Goal: Task Accomplishment & Management: Manage account settings

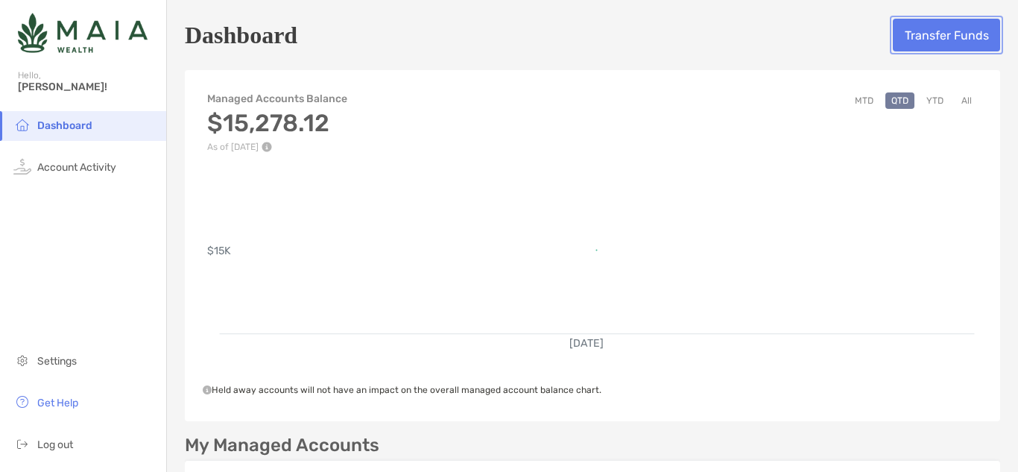
click at [937, 34] on button "Transfer Funds" at bounding box center [946, 35] width 107 height 33
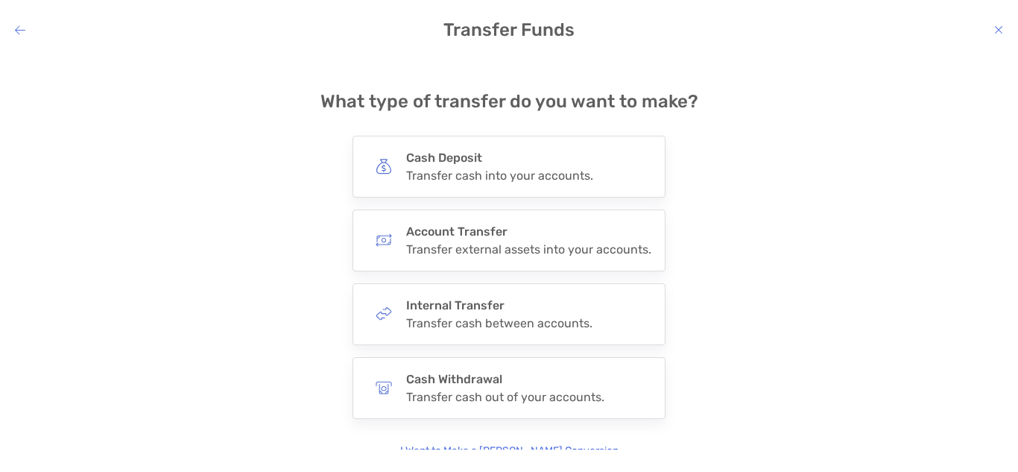
scroll to position [22, 0]
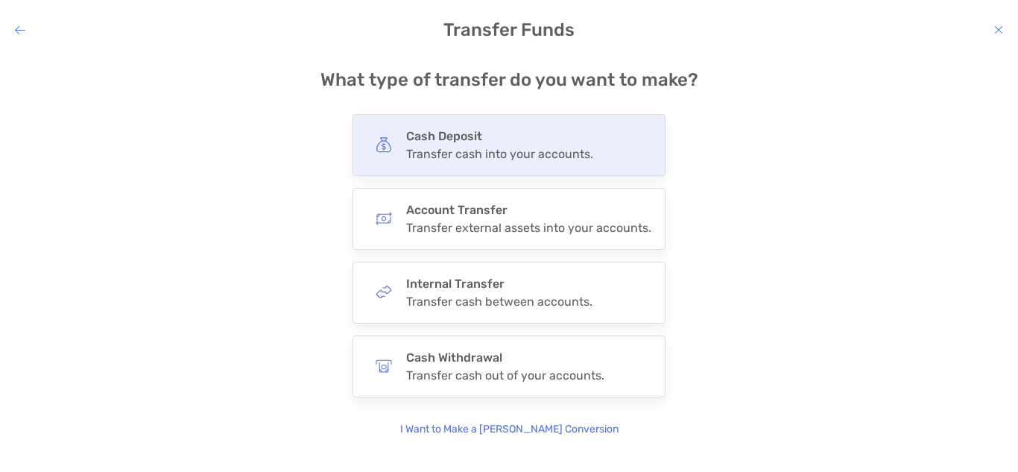
click at [572, 143] on div "Cash Deposit Transfer cash into your accounts." at bounding box center [499, 145] width 187 height 32
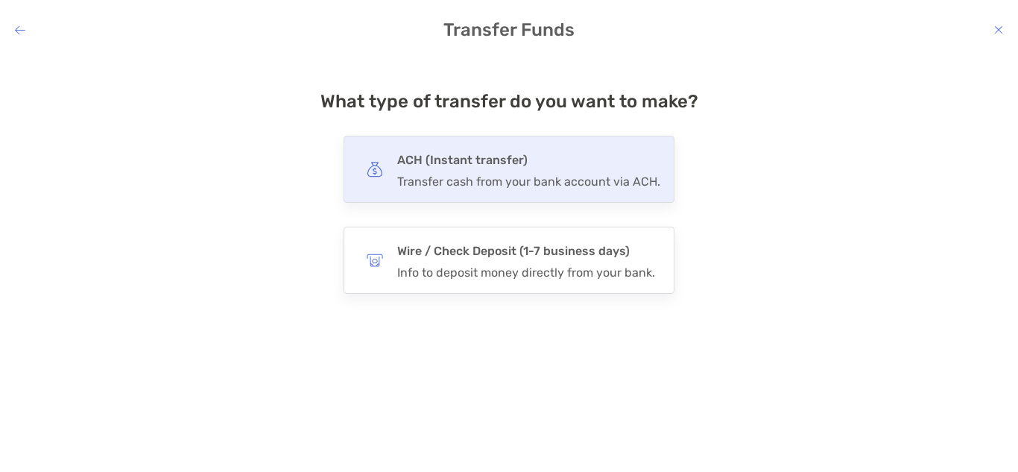
click at [590, 171] on div "ACH (Instant transfer) Transfer cash from your bank account via ACH." at bounding box center [528, 169] width 263 height 39
click at [0, 0] on input "***" at bounding box center [0, 0] width 0 height 0
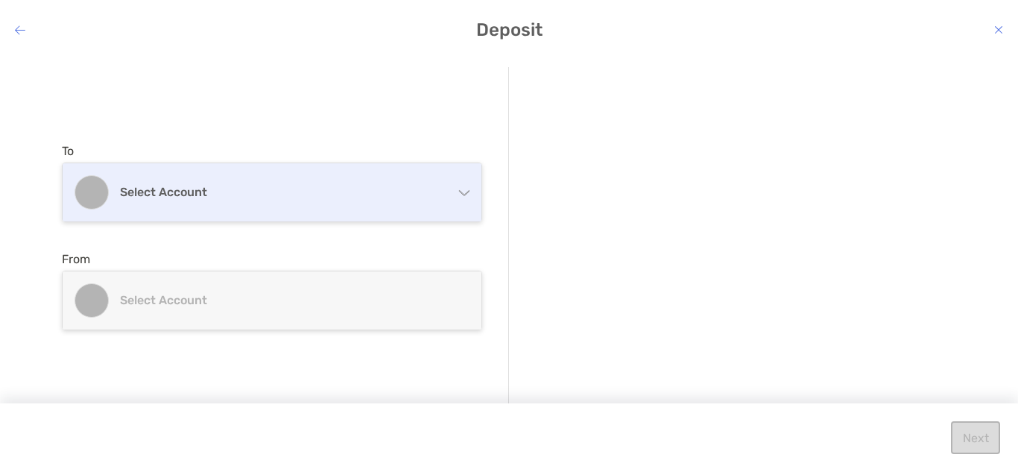
click at [403, 174] on div "Select account" at bounding box center [272, 192] width 419 height 58
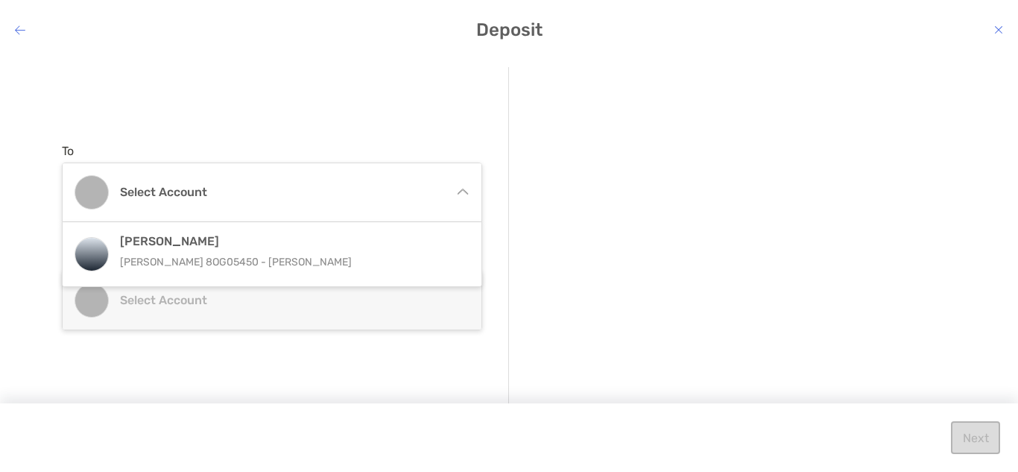
click at [22, 42] on div "Deposit To Select account Roth IRA Roth IRA 8OG05450 - Rachel Wodtke From Selec…" at bounding box center [509, 236] width 1018 height 472
click at [26, 29] on h4 "Deposit" at bounding box center [509, 29] width 1018 height 21
click at [22, 28] on icon "modal" at bounding box center [20, 30] width 10 height 12
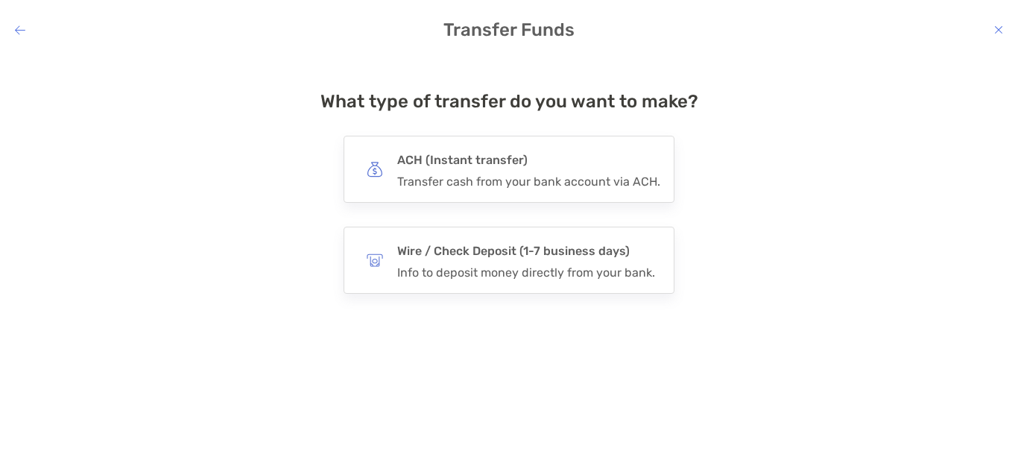
click at [22, 28] on icon "modal" at bounding box center [20, 30] width 10 height 12
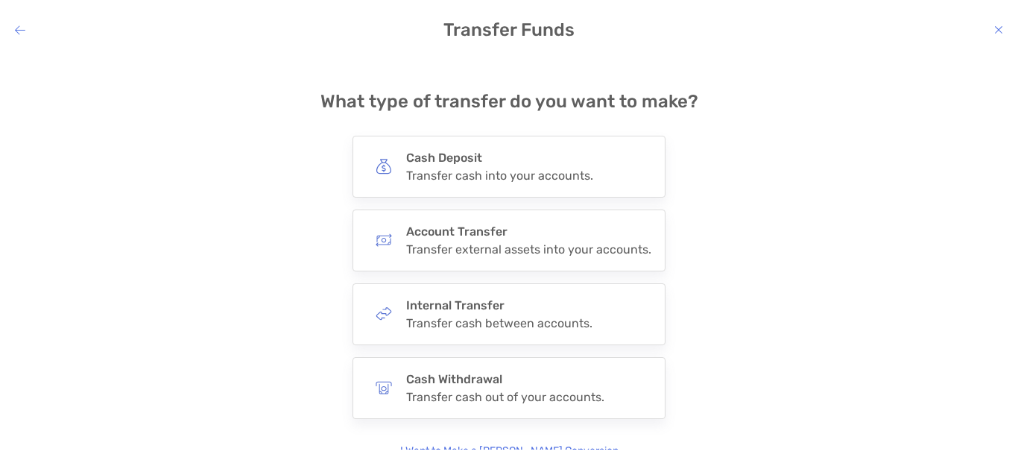
click at [22, 28] on icon "modal" at bounding box center [20, 30] width 10 height 12
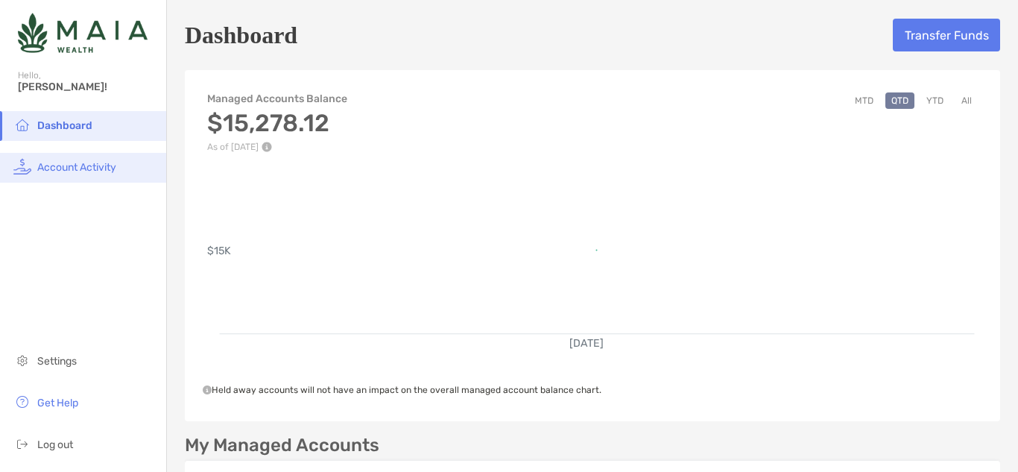
click at [67, 176] on li "Account Activity" at bounding box center [83, 168] width 166 height 30
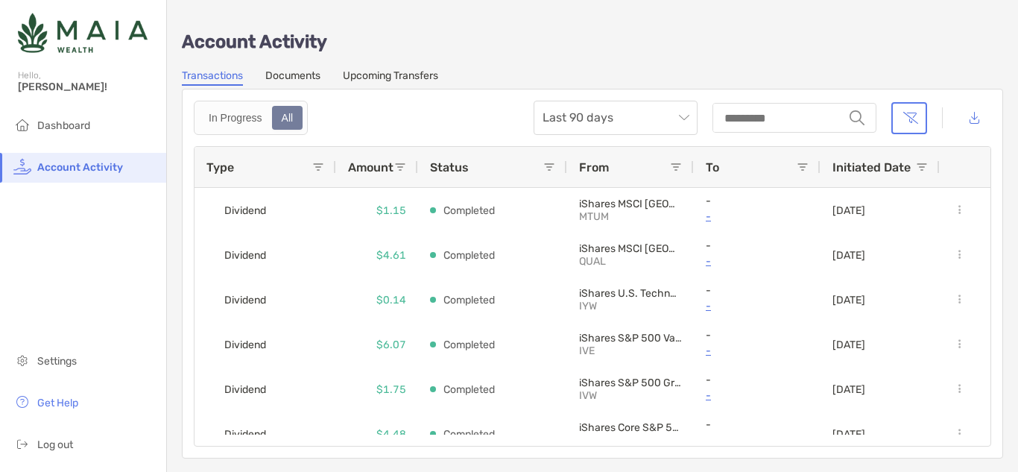
click at [368, 66] on div "Account Activity Transactions Documents Upcoming Transfers In Progress All Last…" at bounding box center [592, 236] width 851 height 473
click at [364, 74] on link "Upcoming Transfers" at bounding box center [390, 77] width 95 height 16
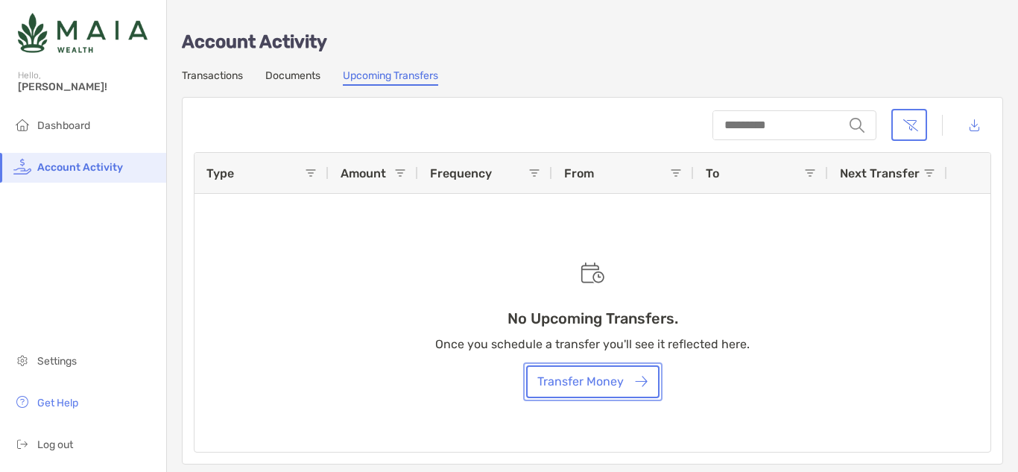
click at [576, 386] on button "Transfer Money" at bounding box center [592, 381] width 133 height 33
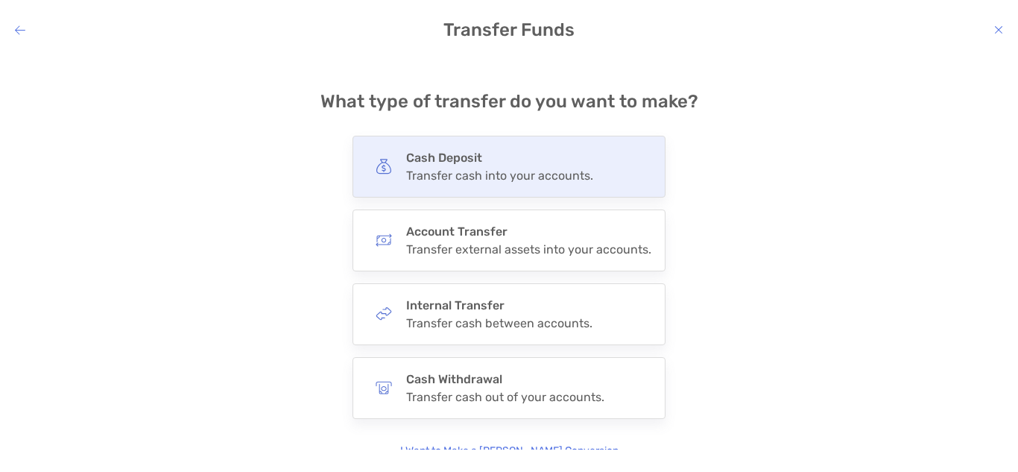
click at [457, 180] on div "Transfer cash into your accounts." at bounding box center [499, 175] width 187 height 14
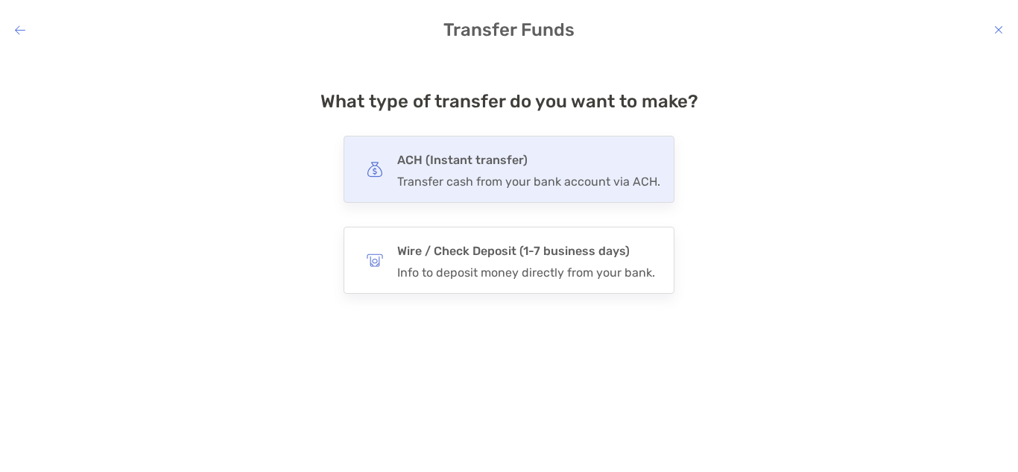
click at [460, 178] on div "Transfer cash from your bank account via ACH." at bounding box center [528, 181] width 263 height 14
click at [0, 0] on input "***" at bounding box center [0, 0] width 0 height 0
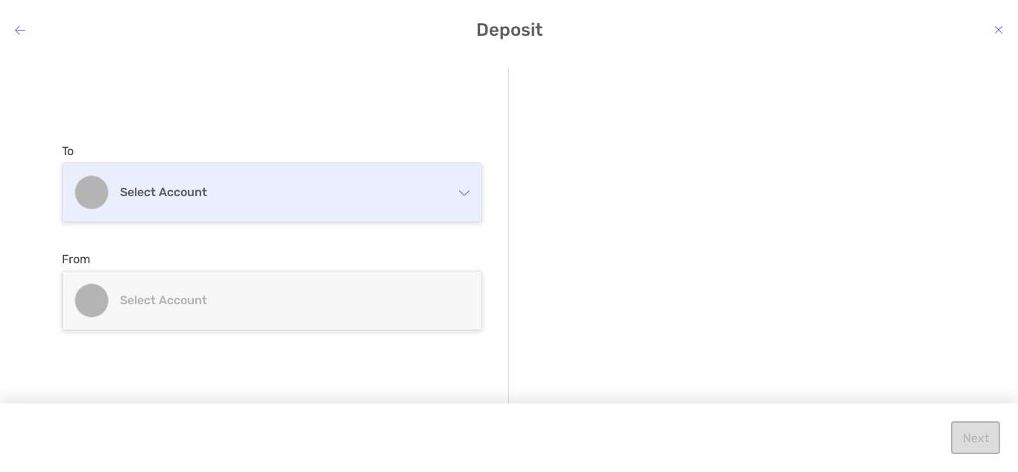
click at [321, 178] on div "Select account" at bounding box center [272, 192] width 419 height 58
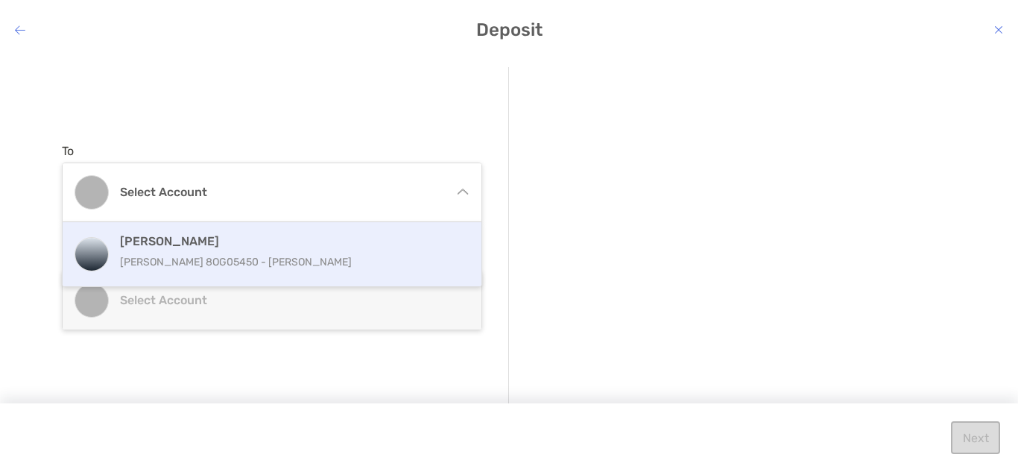
click at [311, 268] on p "Roth IRA 8OG05450 - Rachel Wodtke" at bounding box center [288, 262] width 336 height 19
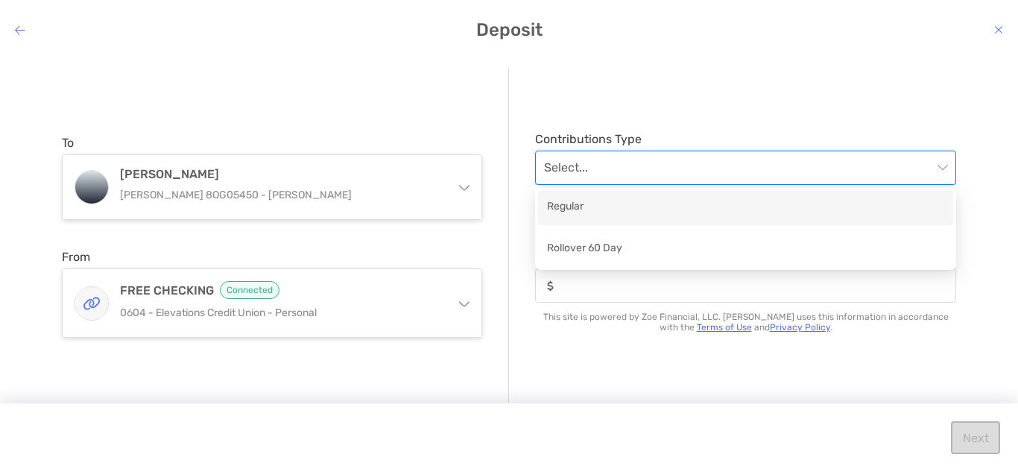
click at [556, 176] on input "modal" at bounding box center [738, 167] width 388 height 33
click at [567, 210] on div "Regular" at bounding box center [745, 207] width 397 height 19
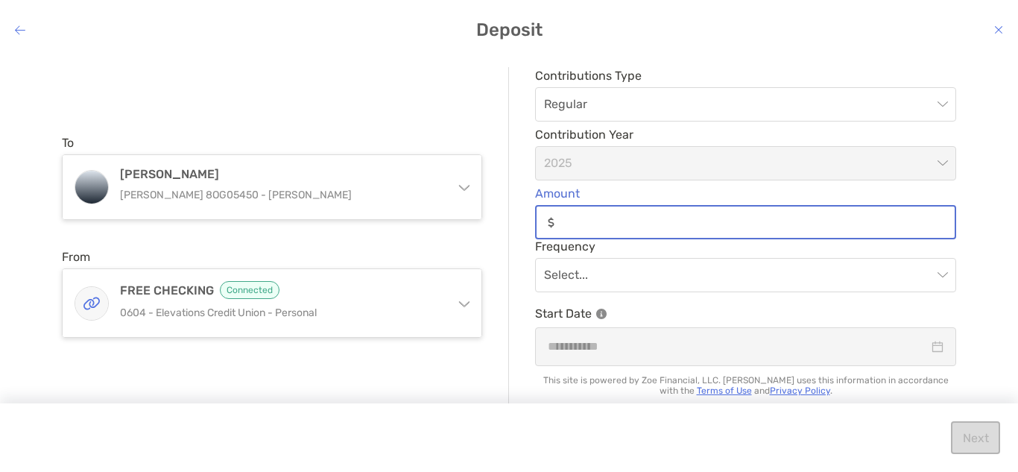
click at [642, 221] on input "Amount" at bounding box center [757, 222] width 394 height 13
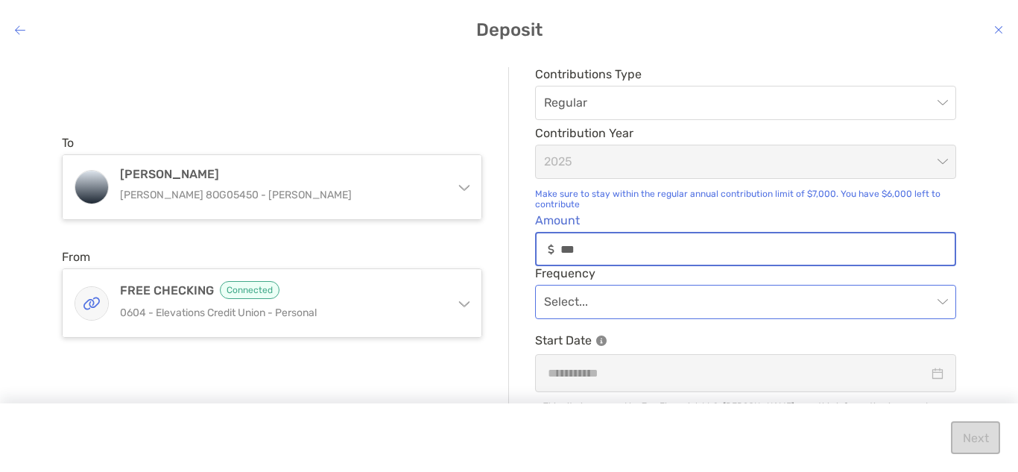
type input "***"
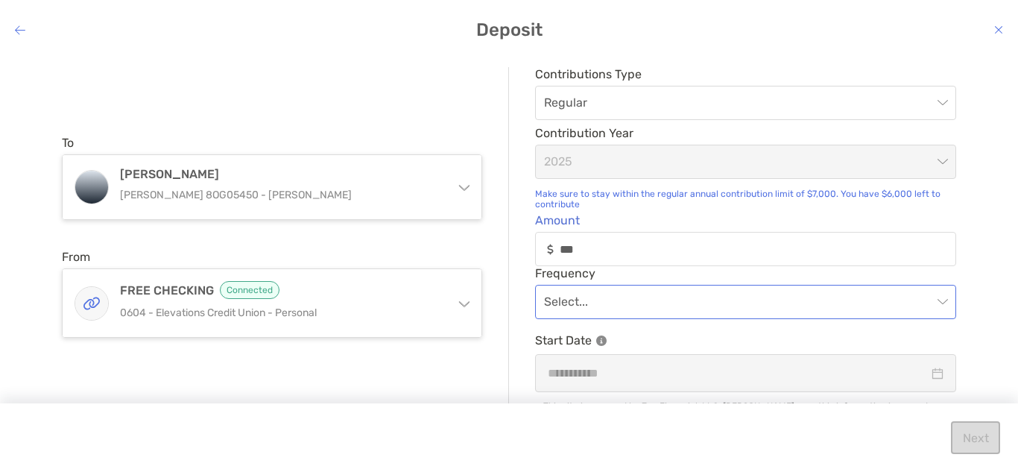
click at [636, 306] on input "modal" at bounding box center [738, 301] width 388 height 33
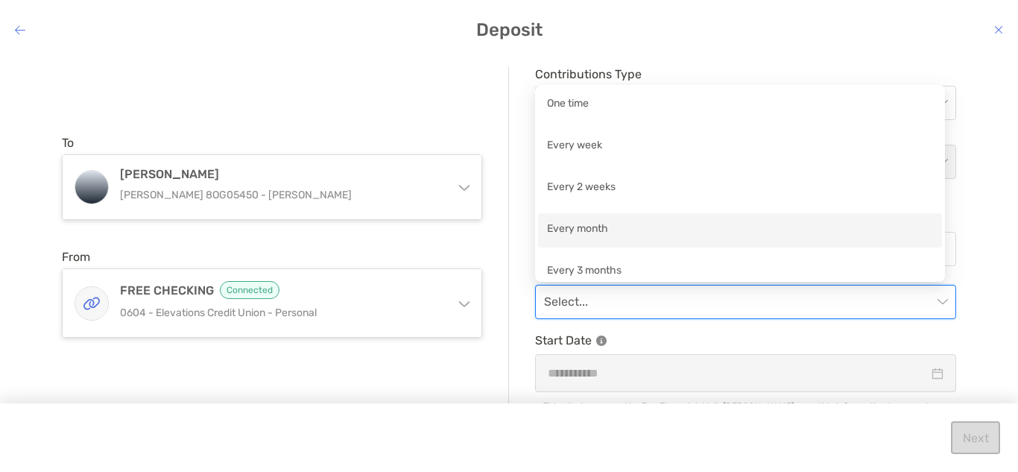
click at [608, 241] on div "Every month" at bounding box center [740, 230] width 404 height 34
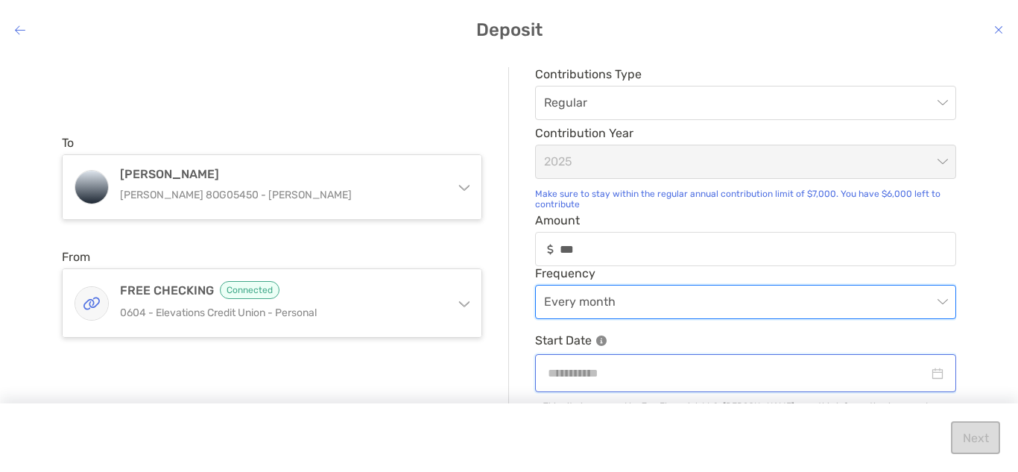
click at [619, 380] on input "modal" at bounding box center [738, 373] width 381 height 19
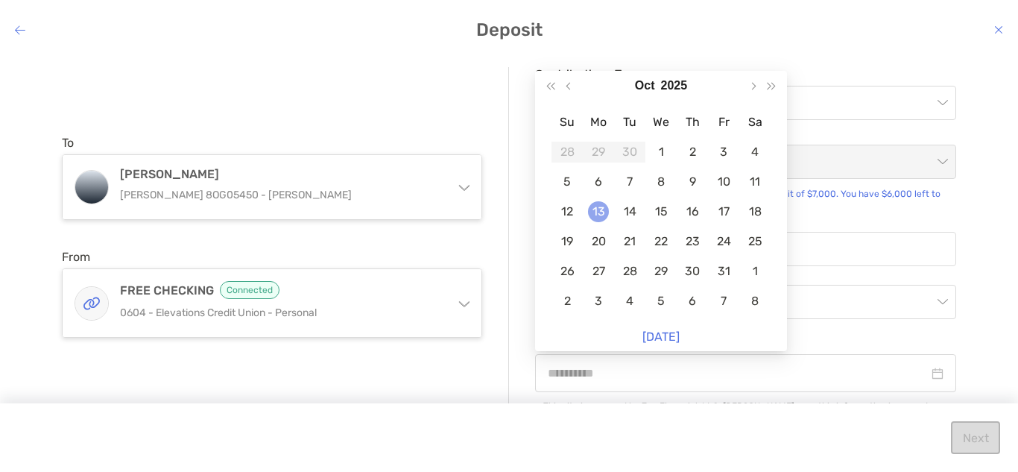
click at [590, 218] on div "13" at bounding box center [598, 211] width 21 height 21
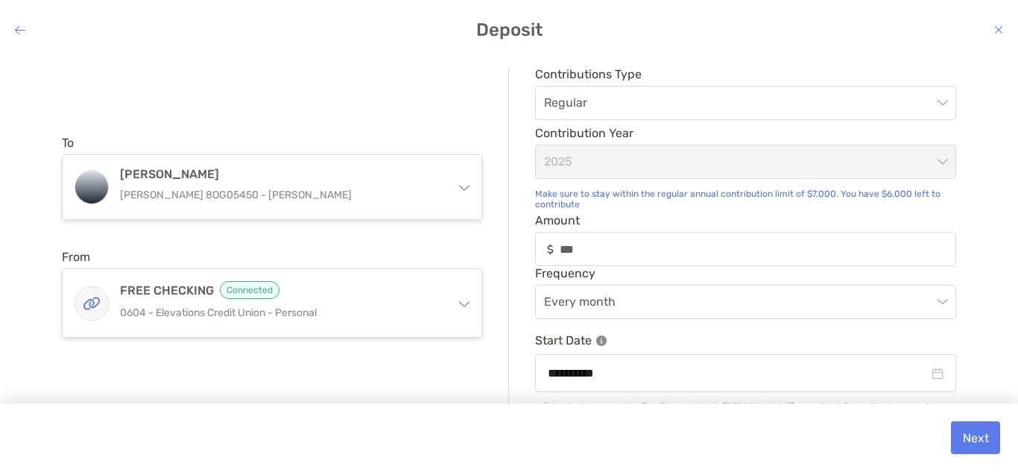
scroll to position [25, 0]
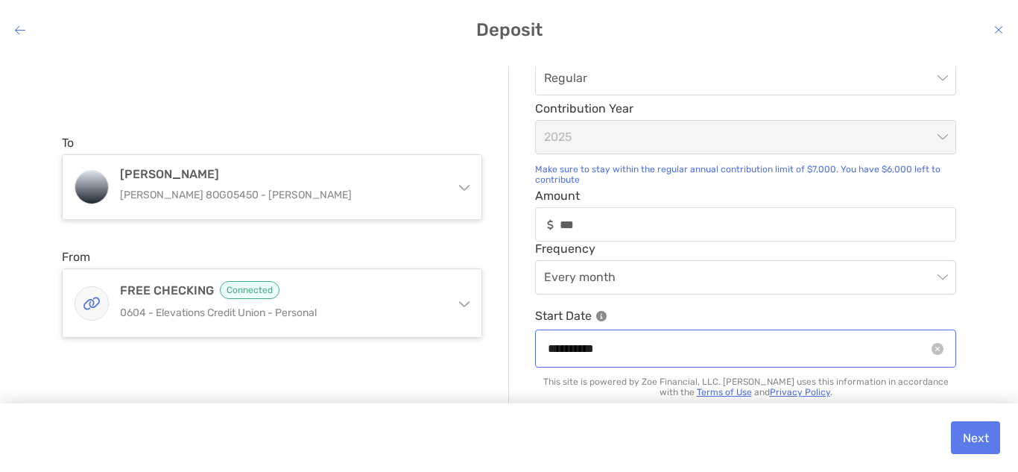
click at [653, 336] on div "**********" at bounding box center [745, 348] width 421 height 38
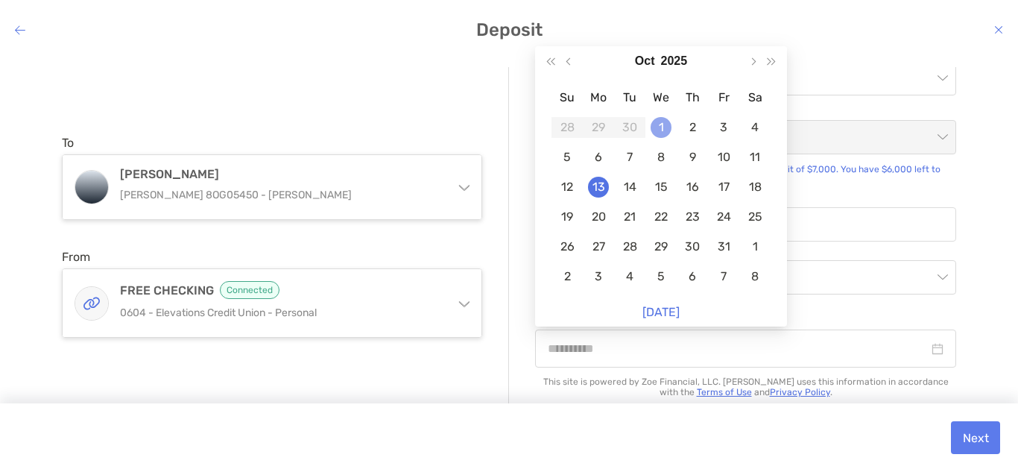
click at [668, 131] on div "1" at bounding box center [661, 127] width 21 height 21
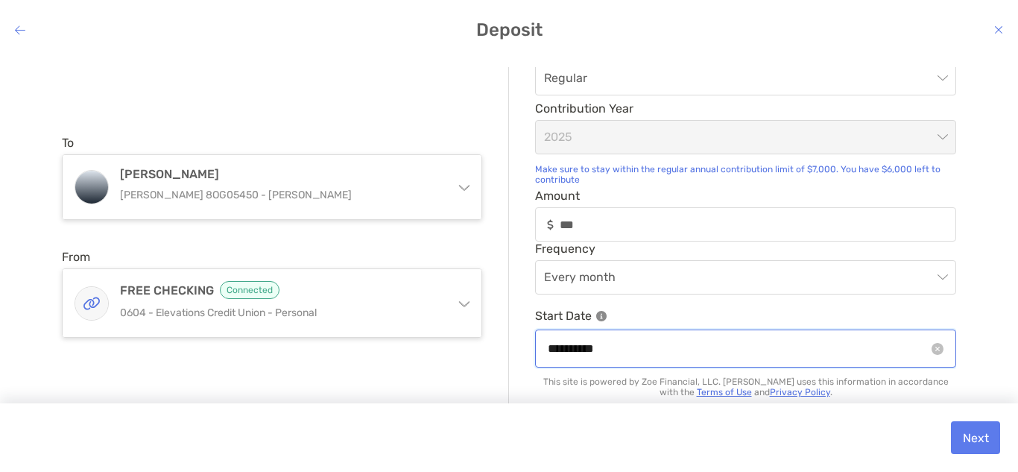
click at [645, 352] on input "**********" at bounding box center [738, 348] width 381 height 19
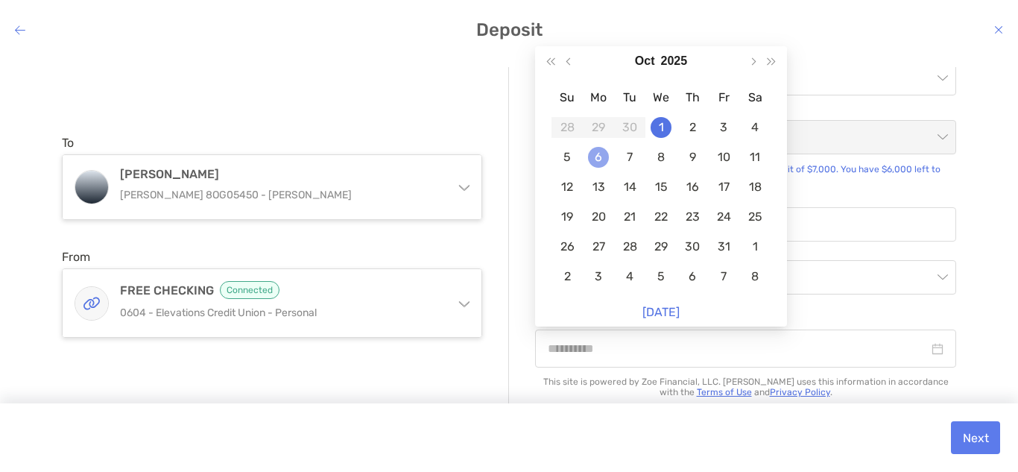
click at [604, 154] on div "6" at bounding box center [598, 157] width 21 height 21
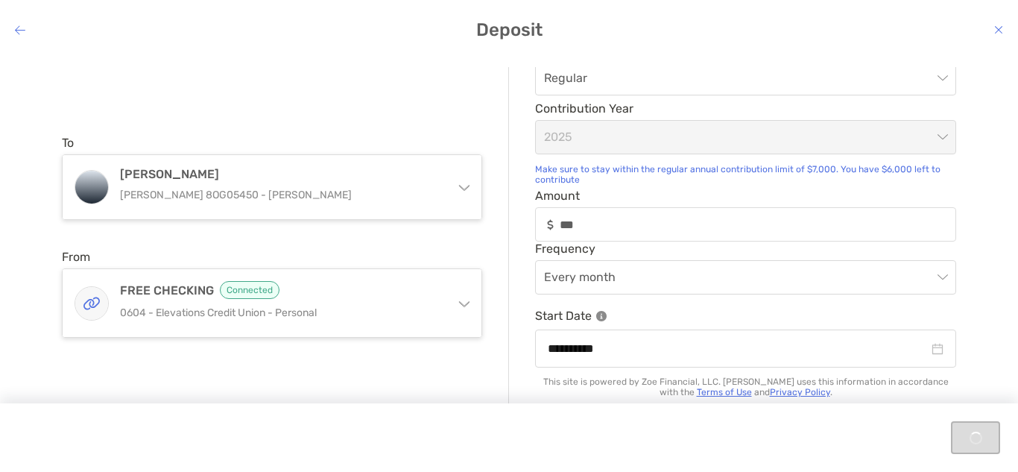
type input "**********"
click at [996, 434] on button "Next" at bounding box center [975, 437] width 49 height 33
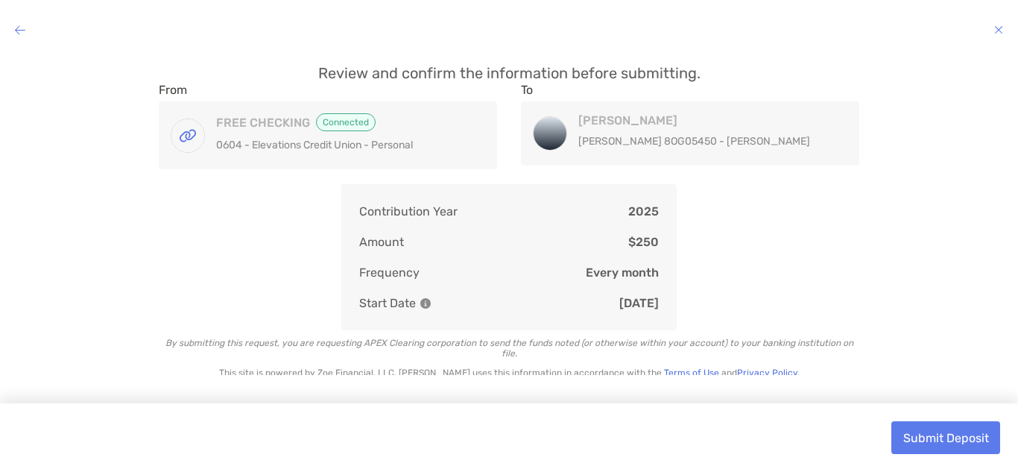
scroll to position [0, 0]
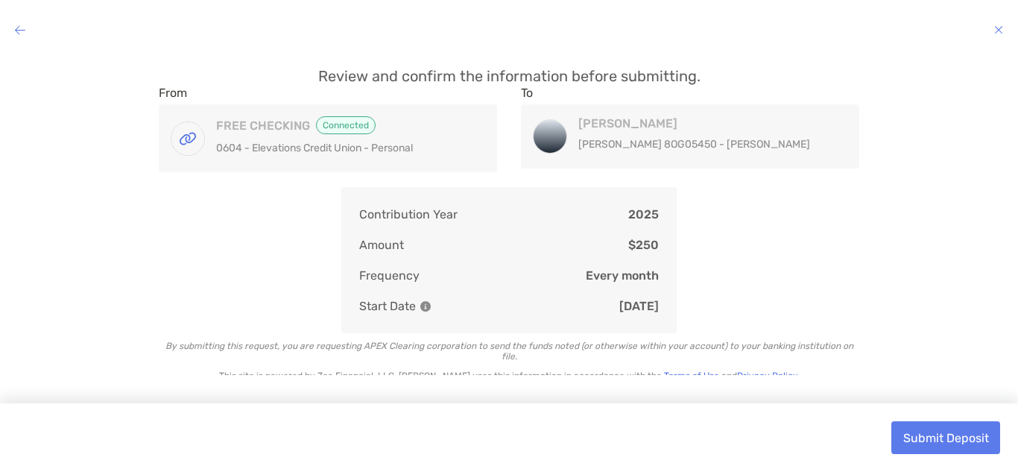
click at [26, 22] on h4 "modal" at bounding box center [509, 29] width 1018 height 21
click at [19, 22] on h4 "modal" at bounding box center [509, 29] width 1018 height 21
click at [19, 31] on icon "modal" at bounding box center [20, 30] width 10 height 12
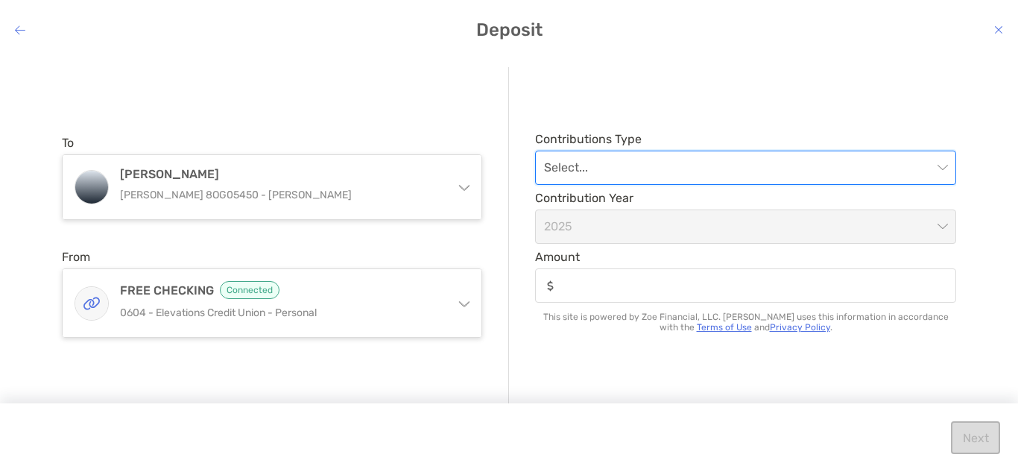
click at [718, 151] on input "modal" at bounding box center [738, 167] width 388 height 33
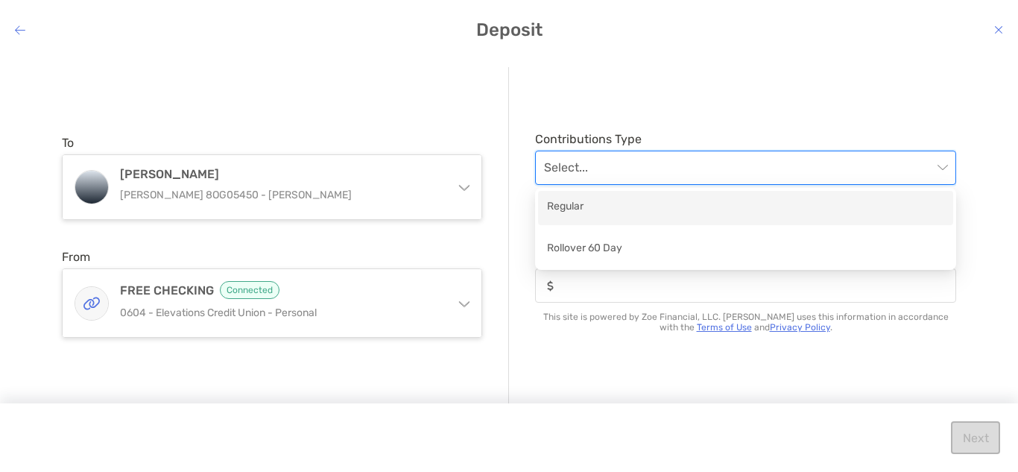
click at [700, 203] on div "Regular" at bounding box center [745, 207] width 397 height 19
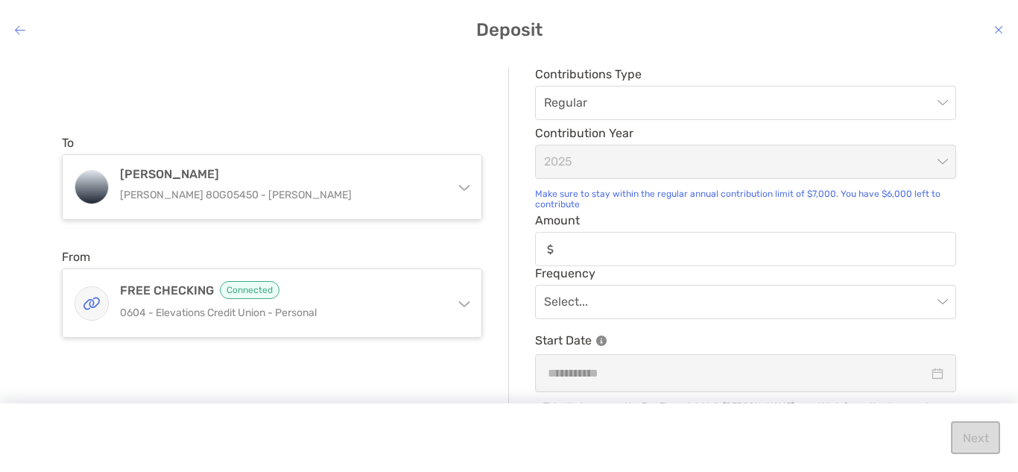
click at [669, 180] on div "Contributions Type Regular Contribution Year 2025 Make sure to stay within the …" at bounding box center [732, 236] width 447 height 339
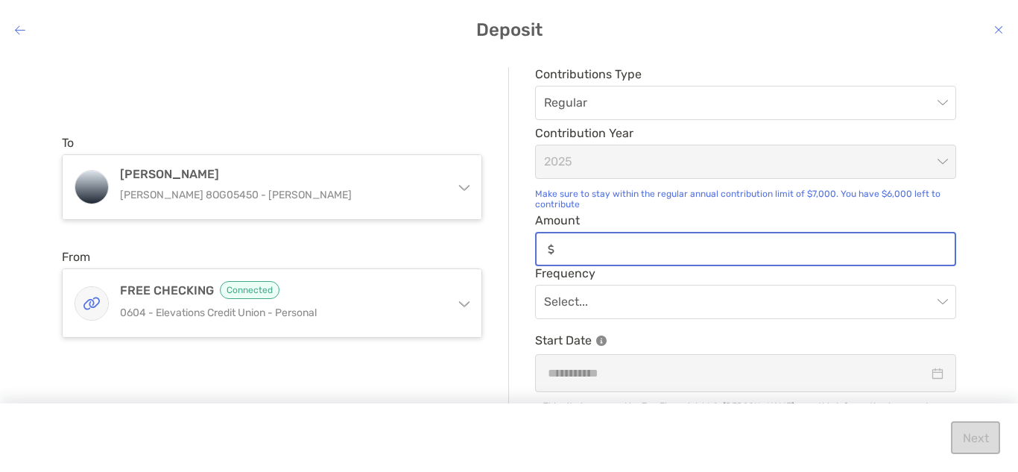
click at [669, 253] on input "Amount" at bounding box center [757, 249] width 394 height 13
type input "***"
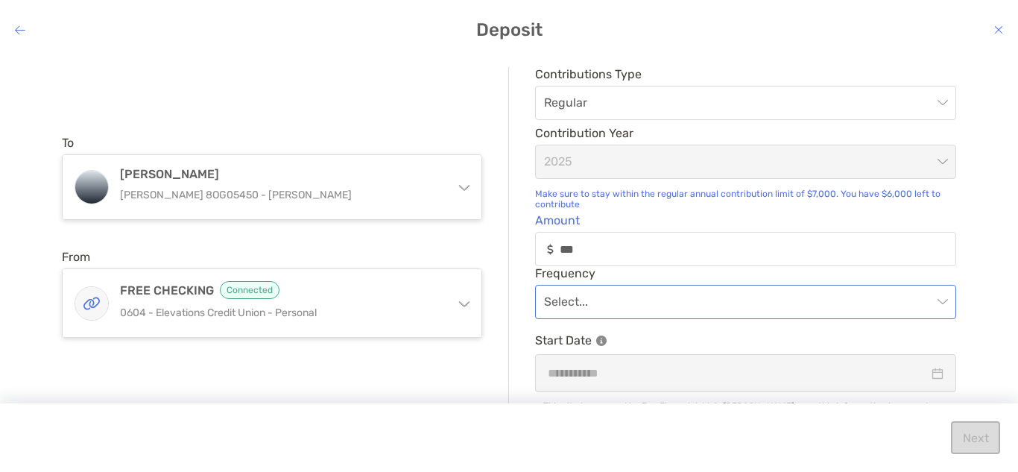
click at [660, 297] on input "modal" at bounding box center [738, 301] width 388 height 33
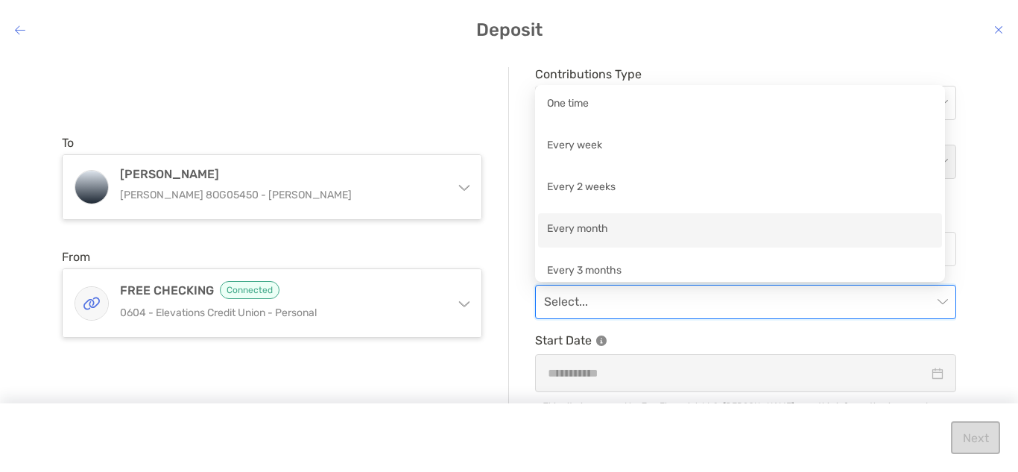
click at [651, 233] on div "Every month" at bounding box center [740, 230] width 386 height 19
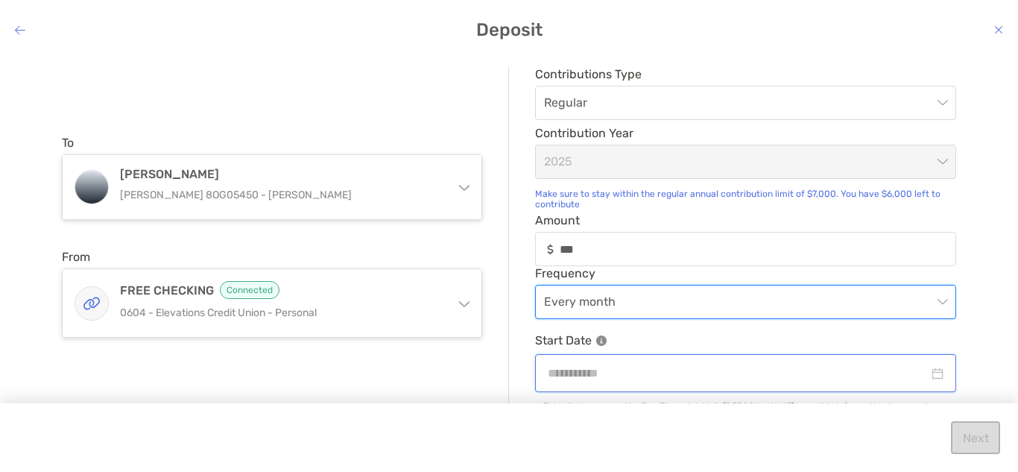
click at [631, 374] on input "modal" at bounding box center [738, 373] width 381 height 19
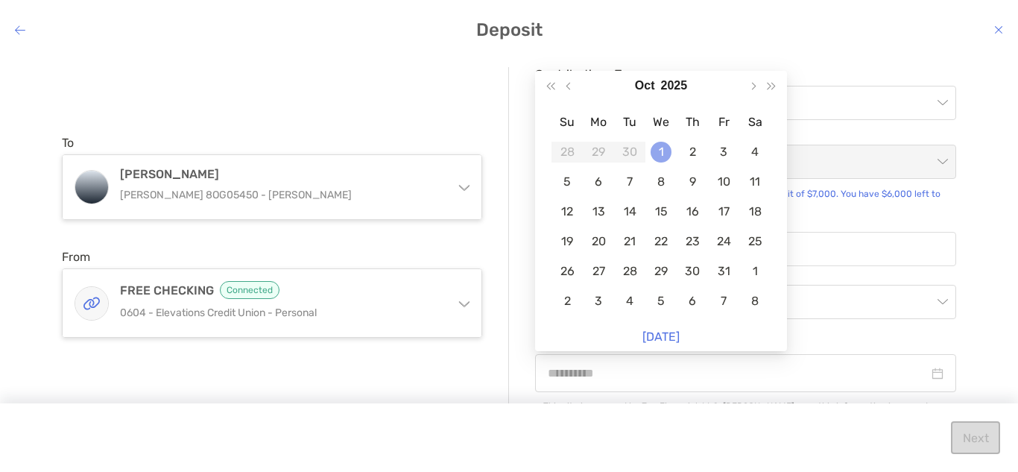
click at [668, 162] on td "1" at bounding box center [660, 152] width 31 height 30
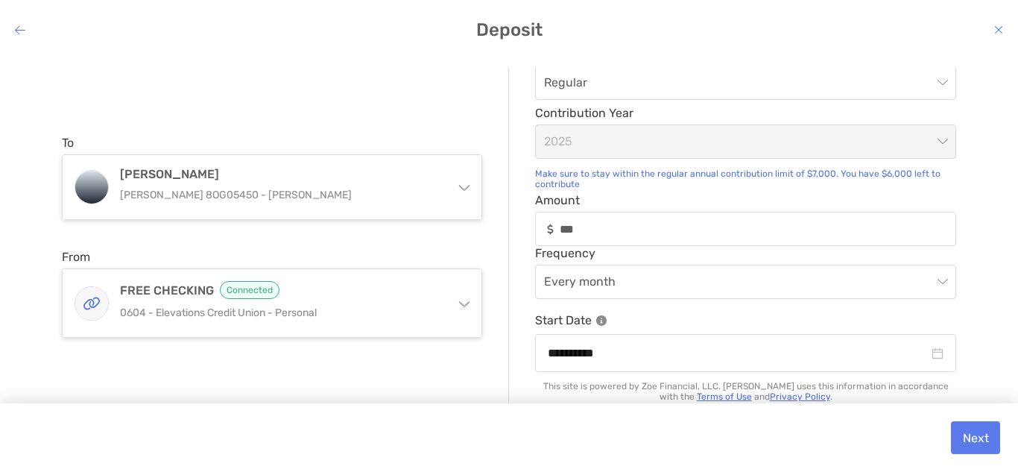
scroll to position [25, 0]
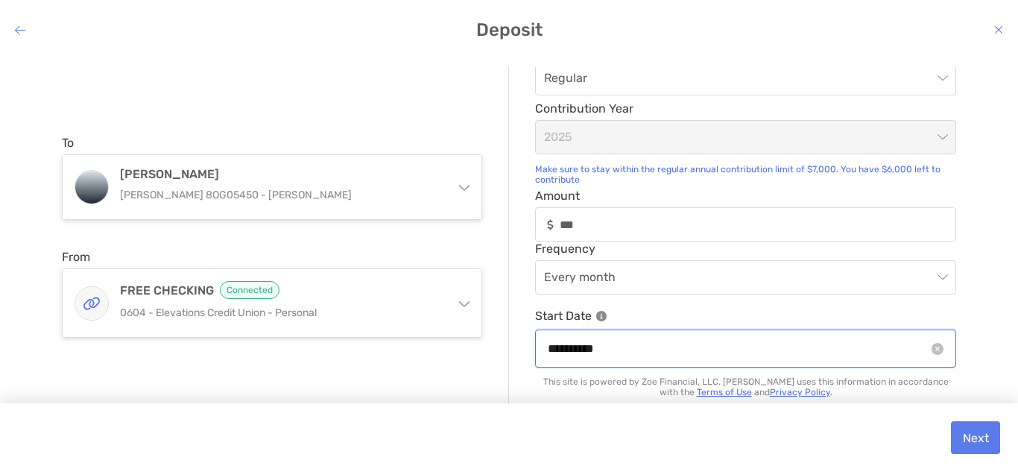
click at [718, 350] on input "**********" at bounding box center [738, 348] width 381 height 19
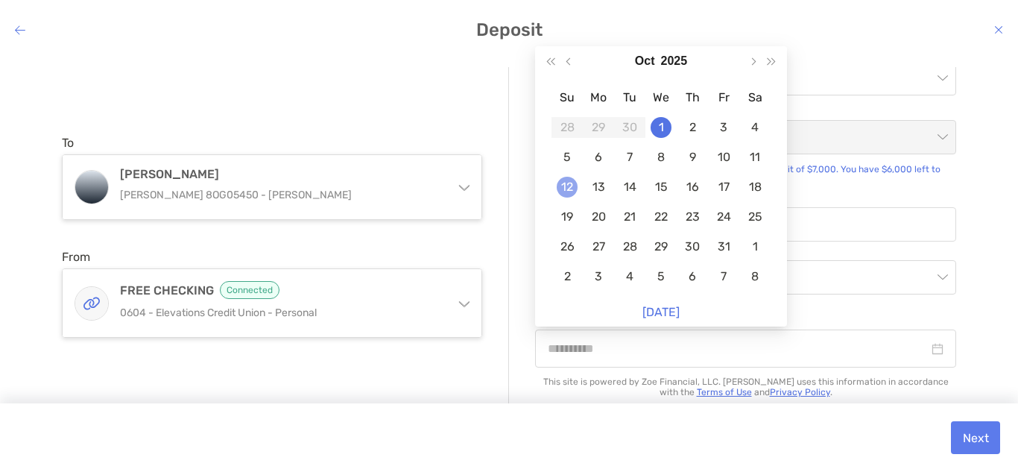
click at [571, 191] on div "12" at bounding box center [567, 187] width 21 height 21
click at [571, 191] on span "Amount" at bounding box center [745, 196] width 421 height 14
click at [571, 218] on input "***" at bounding box center [758, 224] width 396 height 13
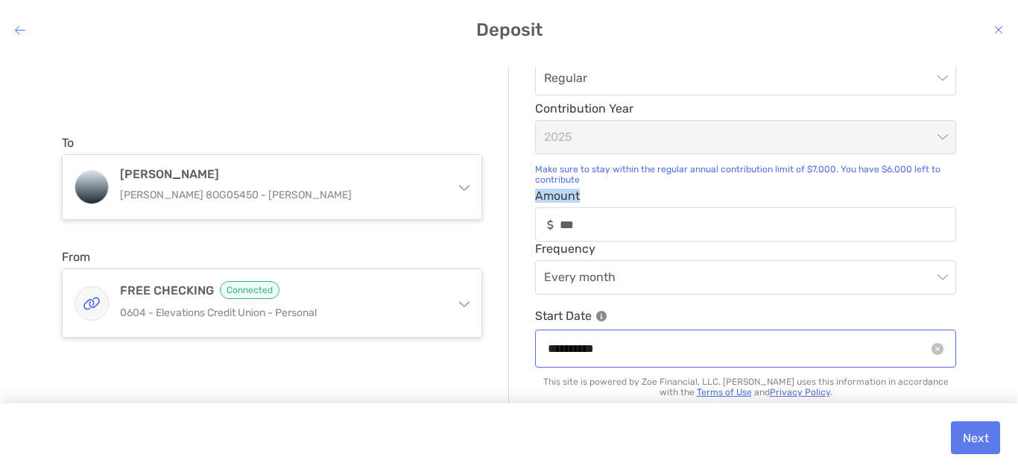
click at [612, 362] on div "**********" at bounding box center [745, 348] width 421 height 38
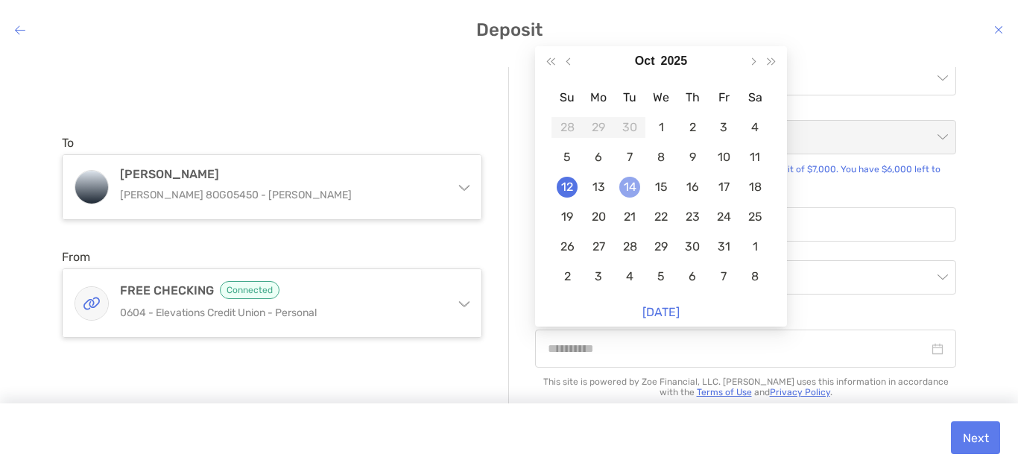
click at [640, 186] on td "14" at bounding box center [629, 187] width 31 height 30
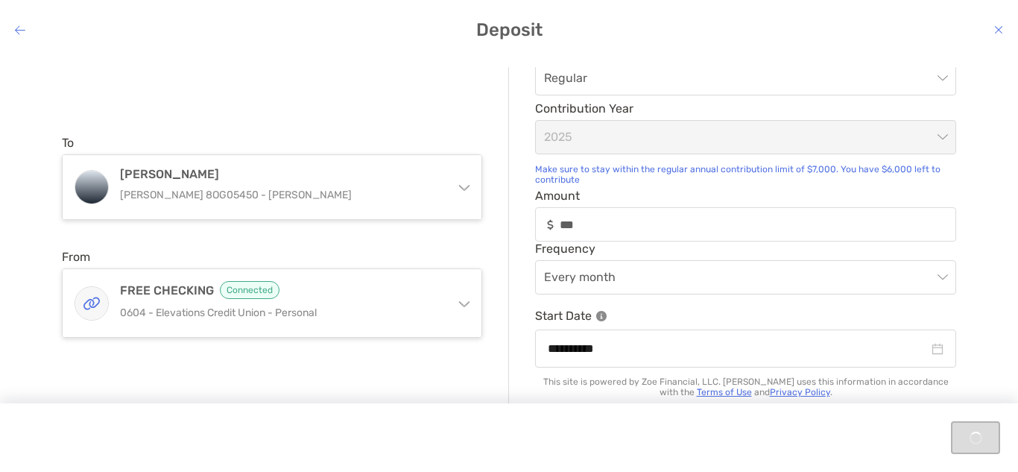
type input "**********"
click at [966, 440] on button "Next" at bounding box center [975, 437] width 49 height 33
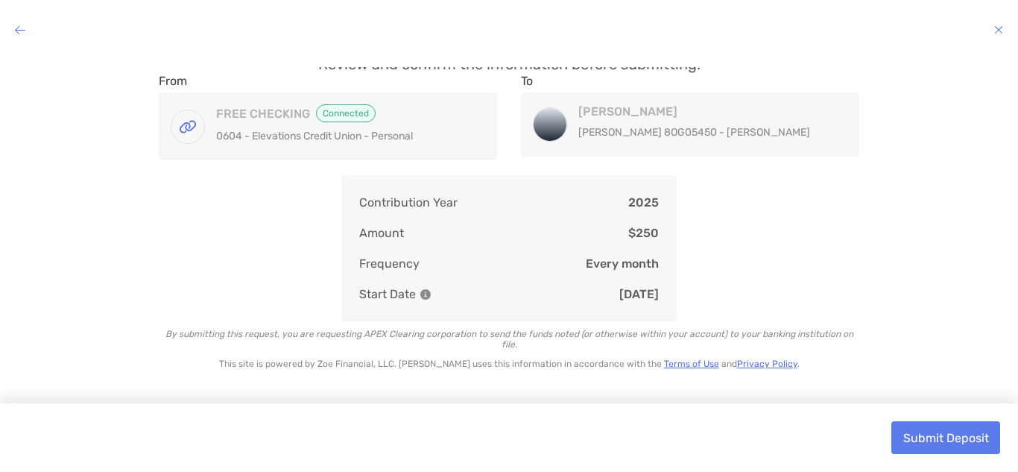
scroll to position [15, 0]
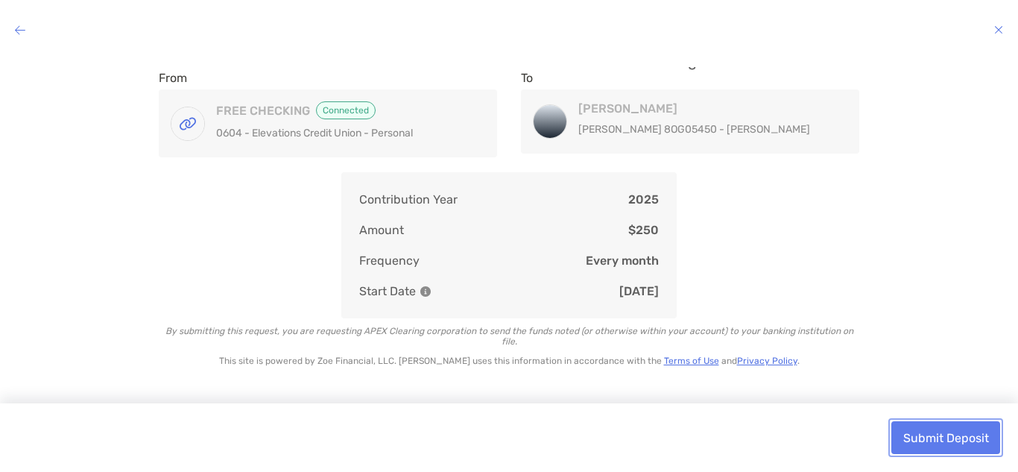
click at [973, 446] on button "Submit Deposit" at bounding box center [945, 437] width 109 height 33
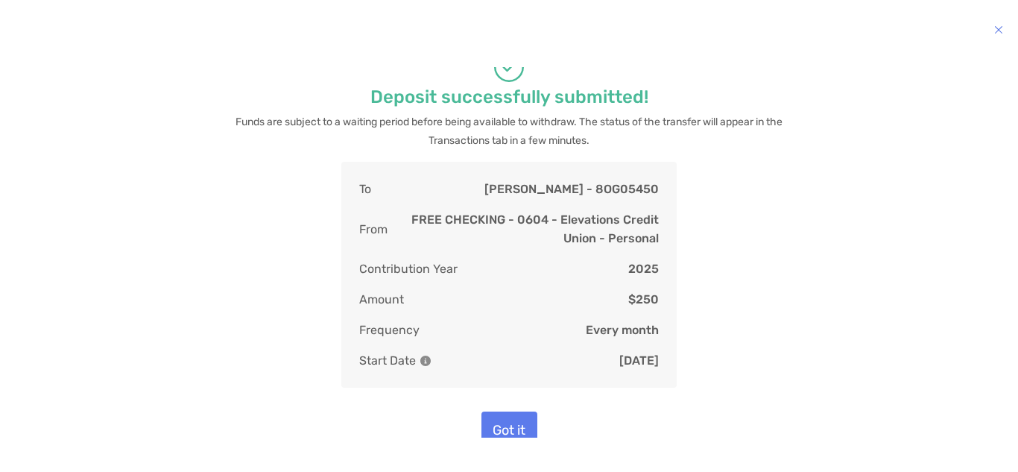
scroll to position [27, 0]
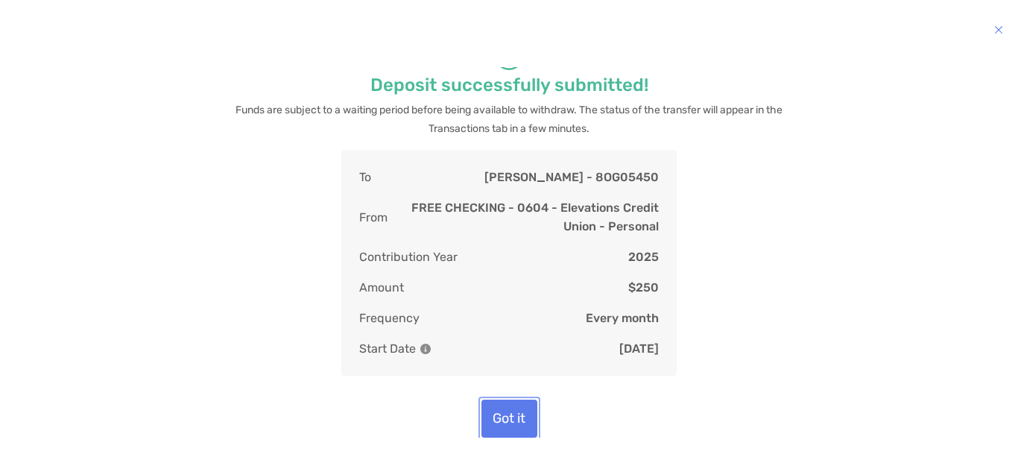
click at [512, 427] on button "Got it" at bounding box center [509, 418] width 56 height 38
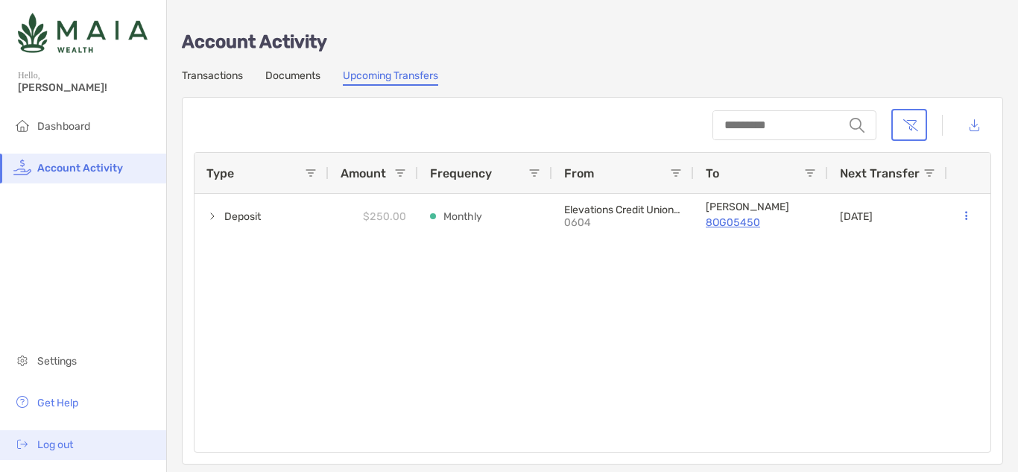
click at [52, 455] on li "Log out" at bounding box center [83, 445] width 166 height 30
click at [54, 440] on span "Log out" at bounding box center [55, 444] width 36 height 13
